Goal: Find specific page/section: Find specific page/section

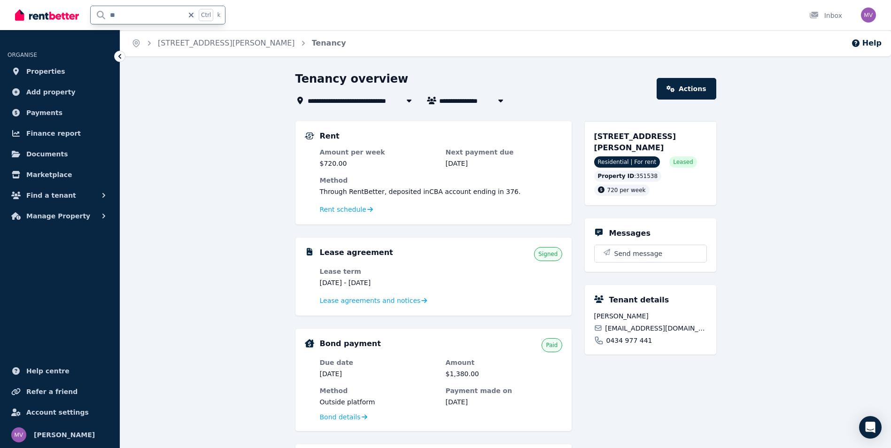
type input "*********"
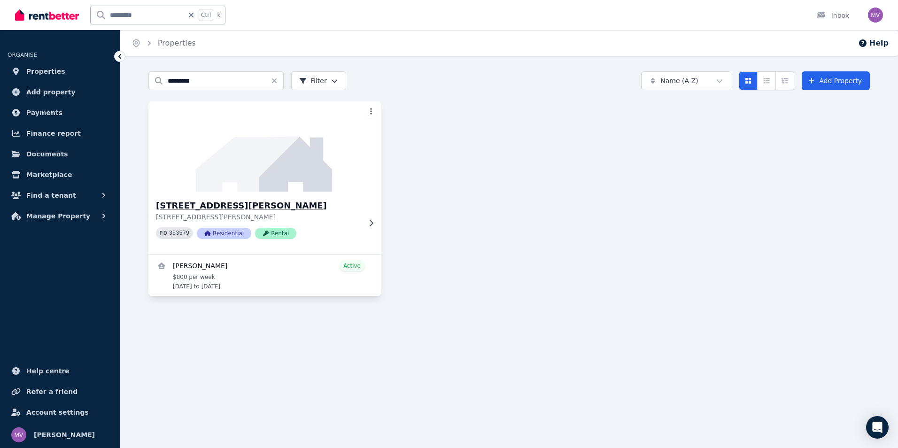
click at [230, 208] on h3 "[STREET_ADDRESS][PERSON_NAME]" at bounding box center [258, 205] width 205 height 13
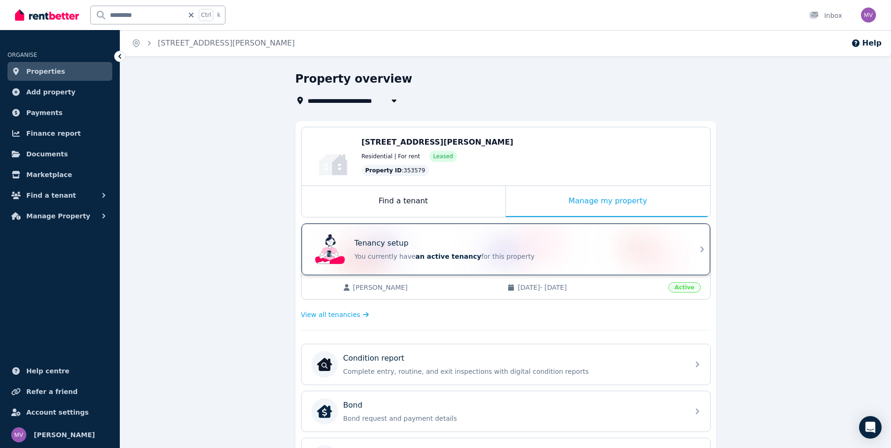
click at [406, 248] on div "Tenancy setup" at bounding box center [519, 243] width 329 height 11
click at [401, 249] on div "Tenancy setup You currently have an active tenancy for this property" at bounding box center [519, 249] width 329 height 23
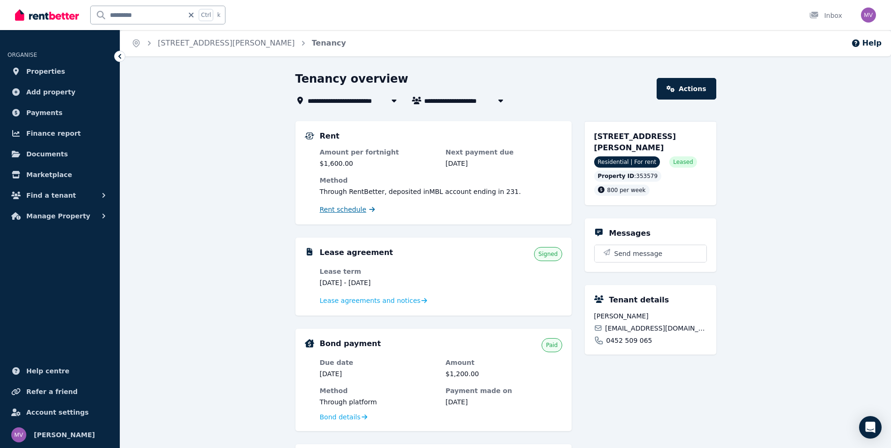
click at [343, 210] on span "Rent schedule" at bounding box center [343, 209] width 47 height 9
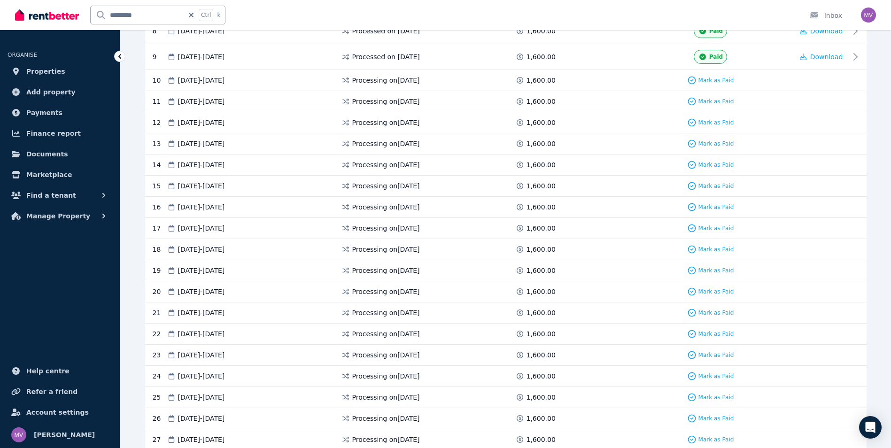
scroll to position [466, 0]
